Goal: Task Accomplishment & Management: Manage account settings

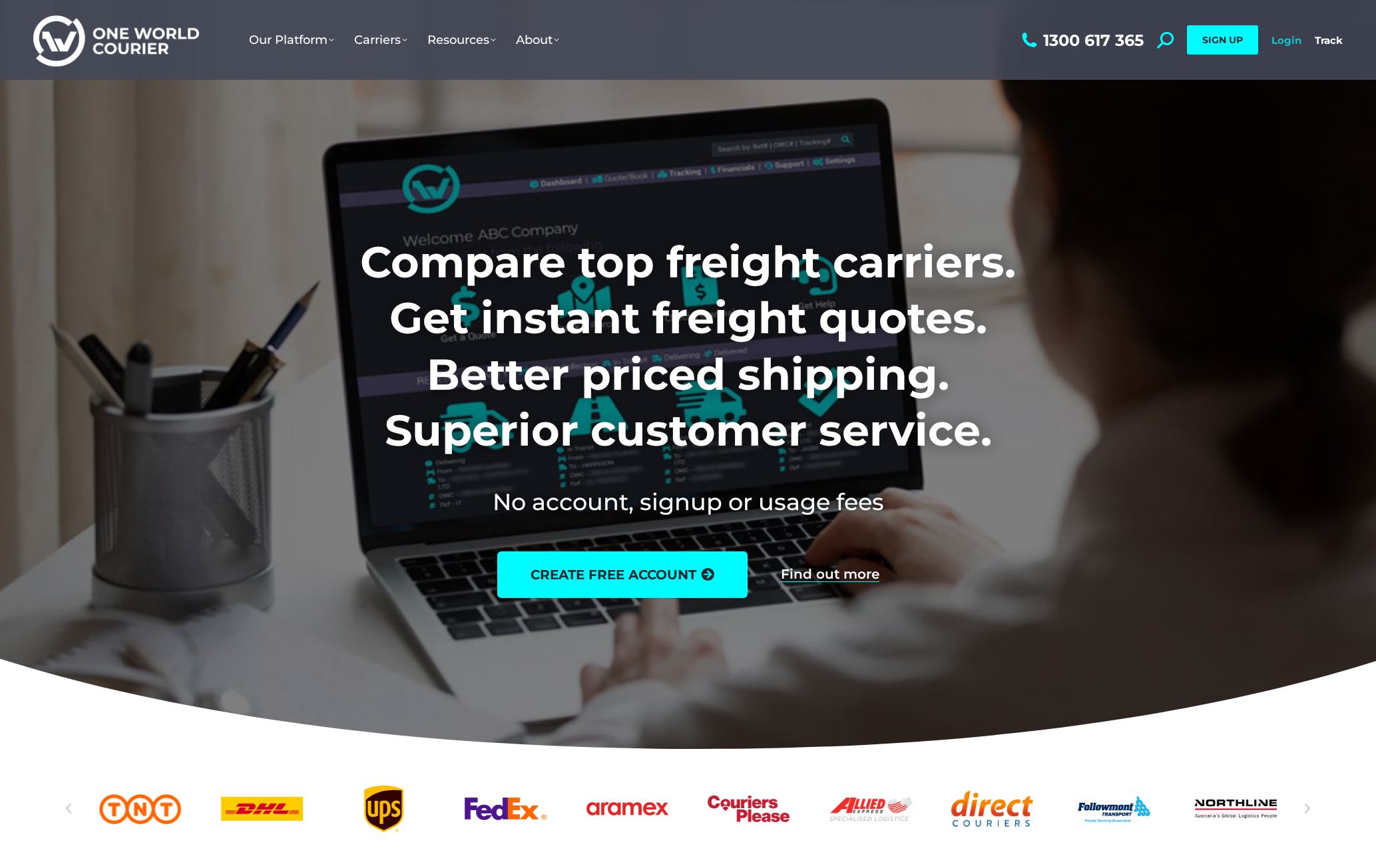
click at [1276, 41] on link "Login" at bounding box center [1286, 40] width 30 height 12
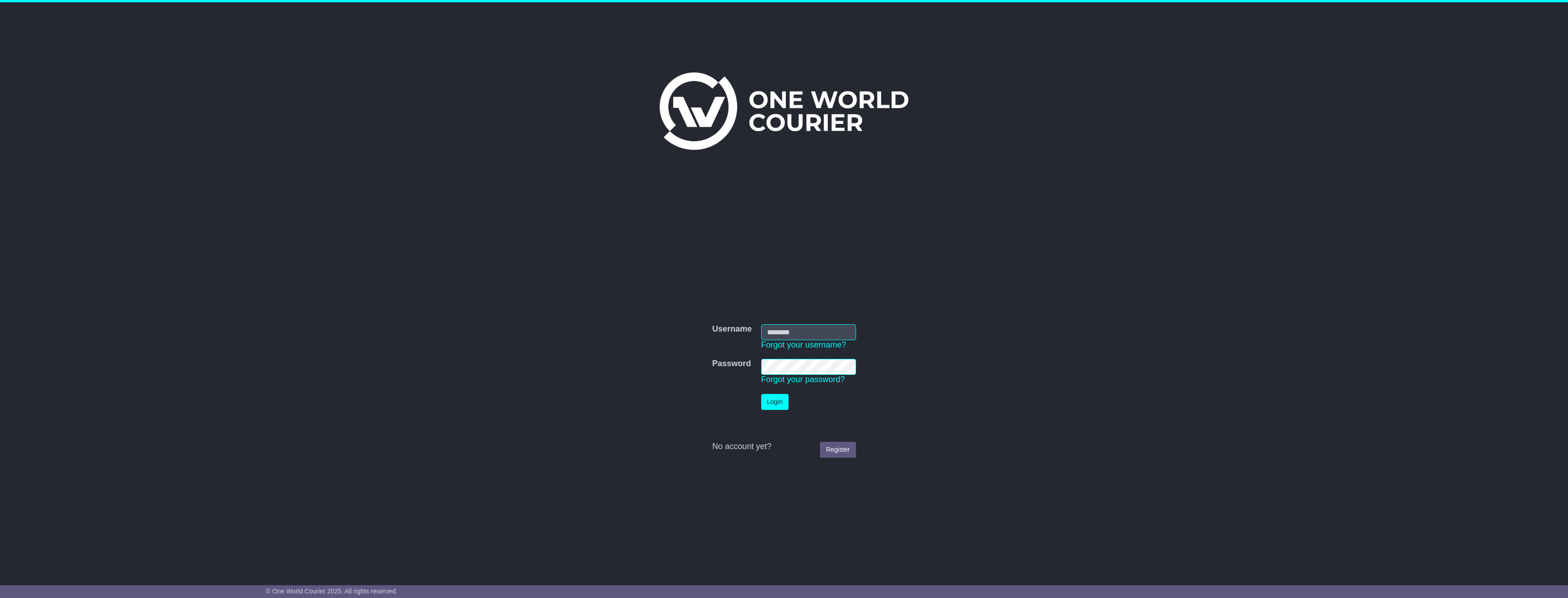
click at [792, 335] on input "Username" at bounding box center [809, 332] width 95 height 16
